Goal: Task Accomplishment & Management: Manage account settings

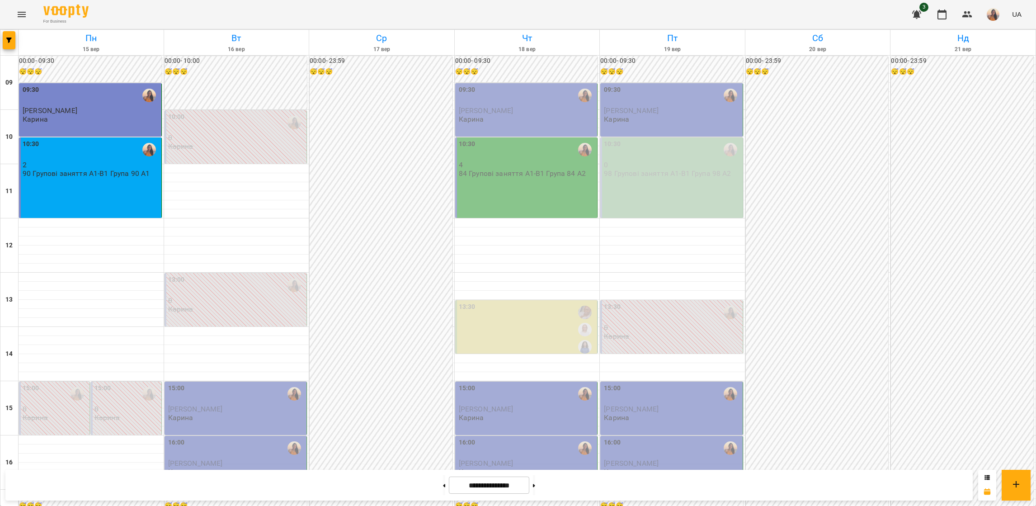
scroll to position [203, 0]
click at [535, 480] on button at bounding box center [534, 485] width 2 height 20
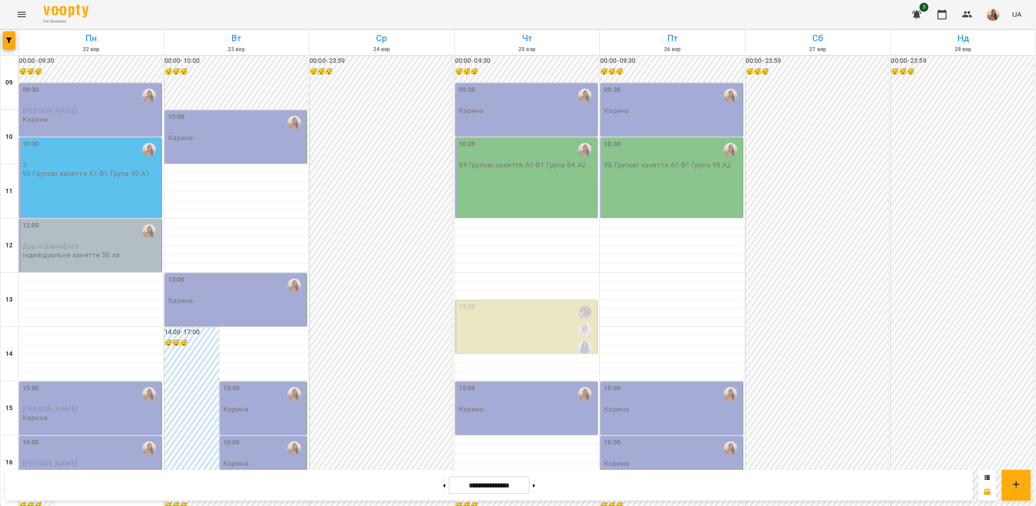
scroll to position [0, 0]
click at [116, 232] on div "12:00" at bounding box center [91, 231] width 137 height 21
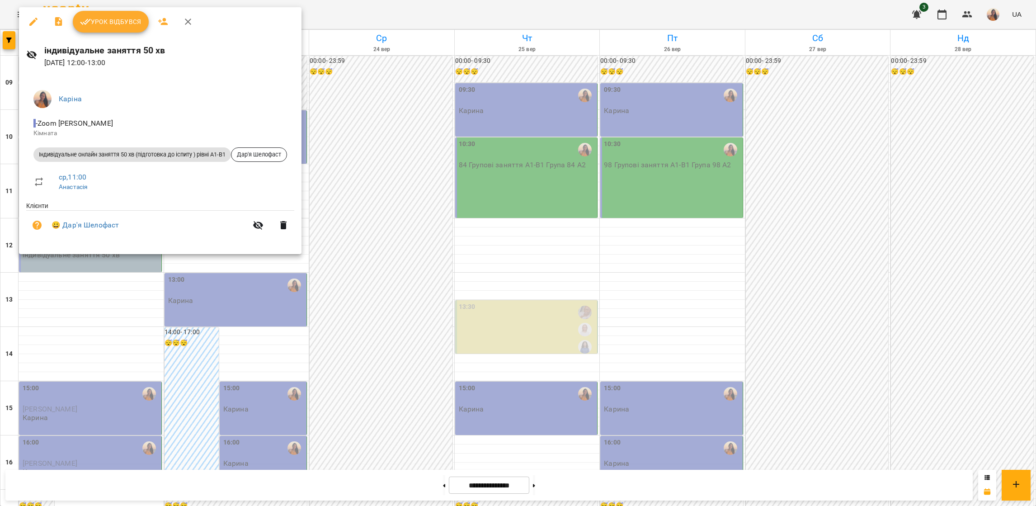
click at [90, 315] on div at bounding box center [518, 253] width 1036 height 506
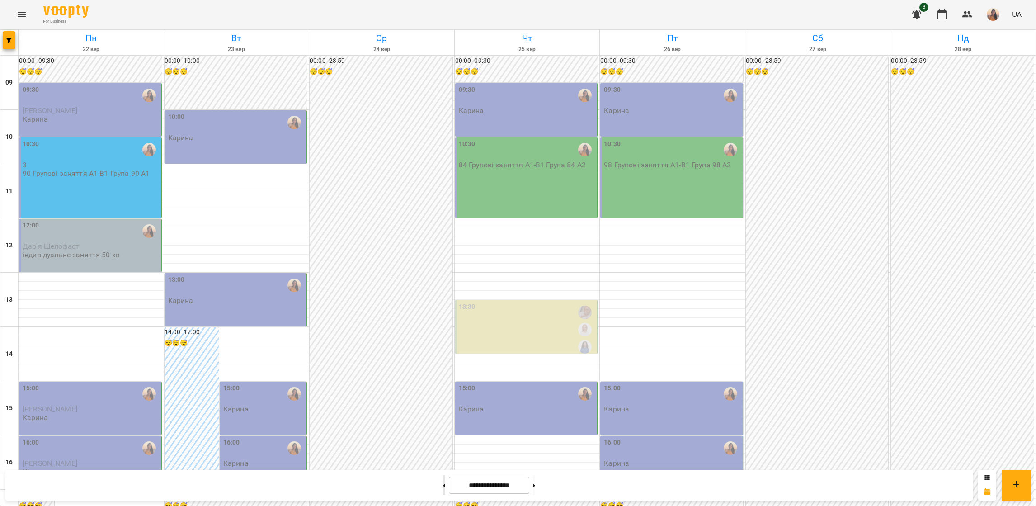
click at [443, 479] on button at bounding box center [444, 485] width 2 height 20
type input "**********"
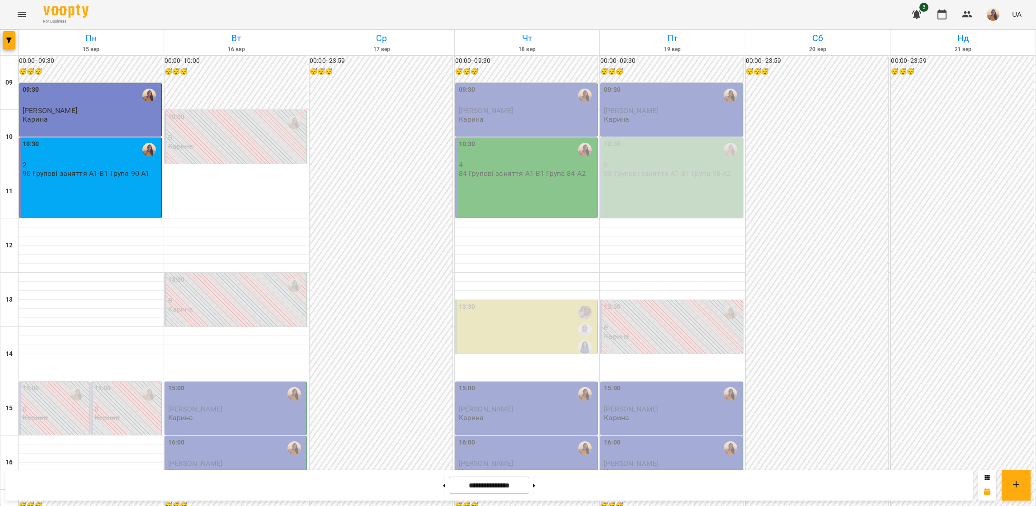
click at [265, 399] on div "15:00" at bounding box center [236, 393] width 137 height 21
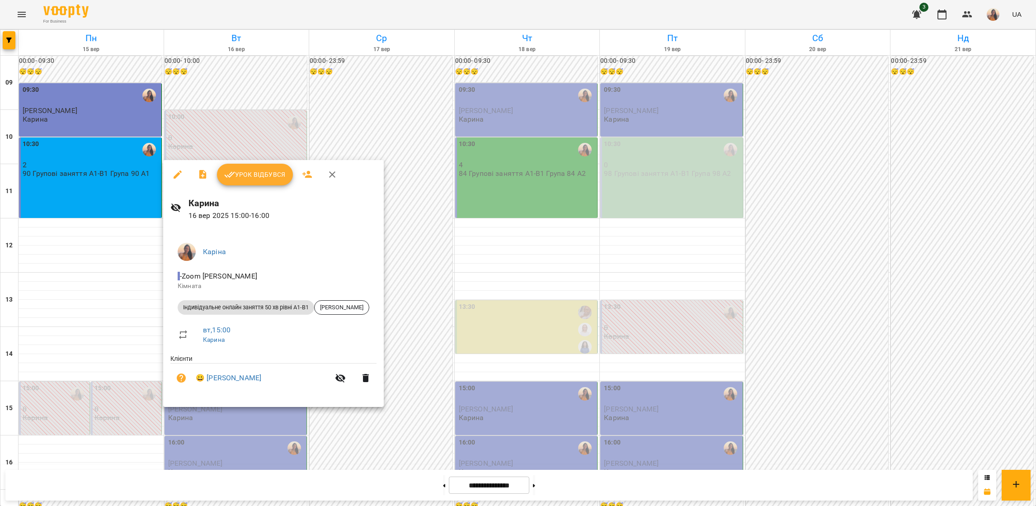
click at [272, 181] on button "Урок відбувся" at bounding box center [255, 175] width 76 height 22
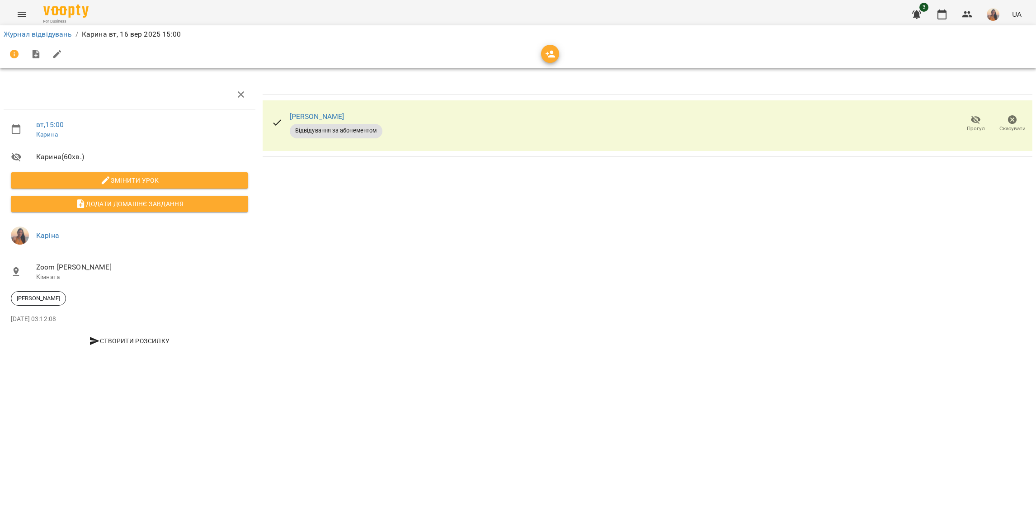
click at [20, 14] on icon "Menu" at bounding box center [21, 14] width 11 height 11
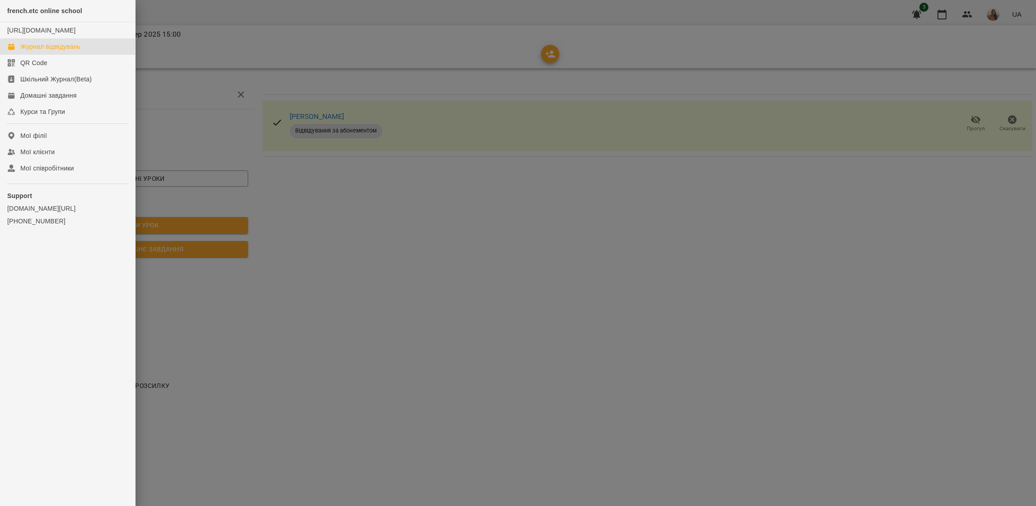
click at [43, 49] on link "Журнал відвідувань" at bounding box center [67, 46] width 135 height 16
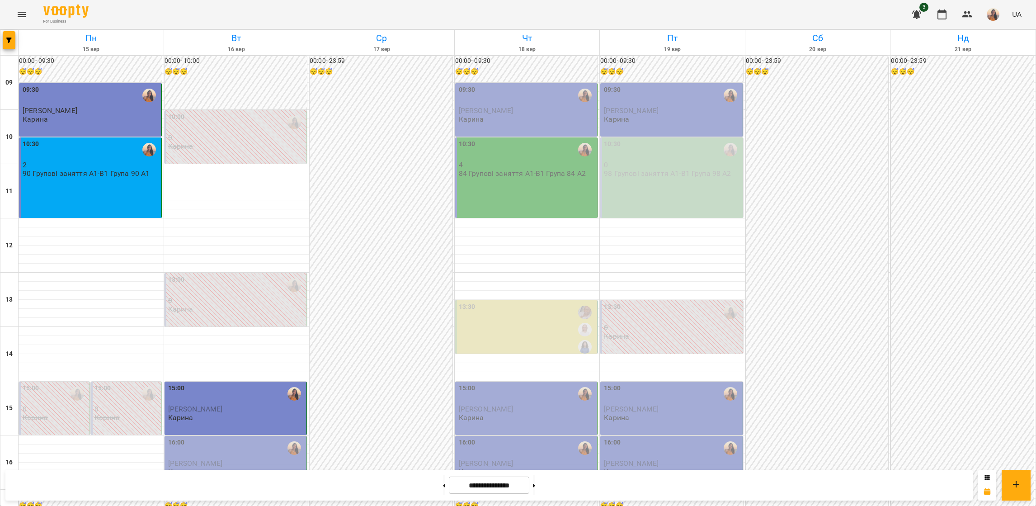
click at [691, 336] on div "13:30 0 [PERSON_NAME]" at bounding box center [672, 321] width 137 height 38
